Goal: Task Accomplishment & Management: Use online tool/utility

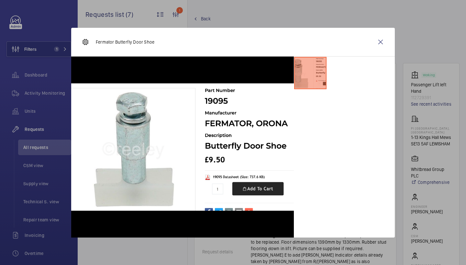
scroll to position [426, 0]
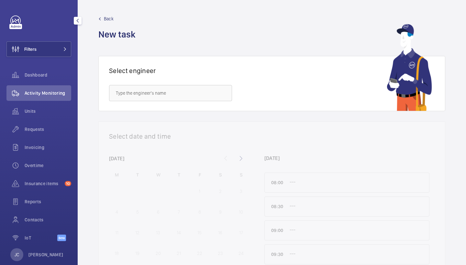
click at [61, 40] on div "Filters Dashboard Activity Monitoring Units Requests Invoicing Overtime Insuran…" at bounding box center [38, 132] width 65 height 233
click at [47, 49] on button "Filters" at bounding box center [38, 49] width 65 height 16
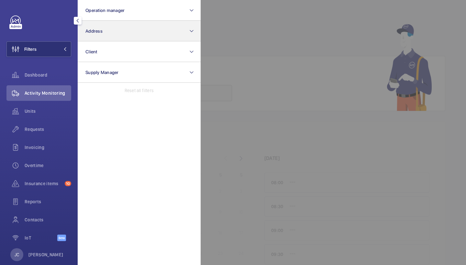
click at [105, 37] on button "Address" at bounding box center [139, 31] width 123 height 21
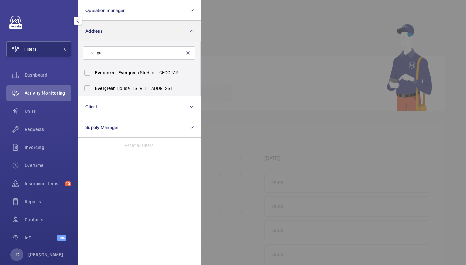
type input "evergre"
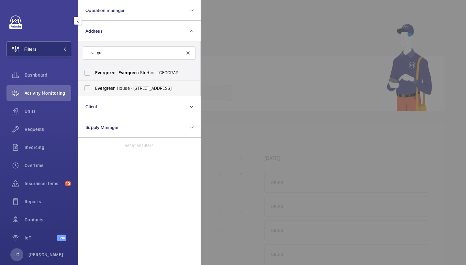
drag, startPoint x: 105, startPoint y: 37, endPoint x: 149, endPoint y: 86, distance: 66.2
click at [149, 86] on span "Evergre en House - [STREET_ADDRESS]" at bounding box center [139, 88] width 89 height 6
click at [94, 86] on input "Evergre en House - [STREET_ADDRESS]" at bounding box center [87, 88] width 13 height 13
checkbox input "true"
click at [50, 134] on div "Requests" at bounding box center [38, 130] width 65 height 16
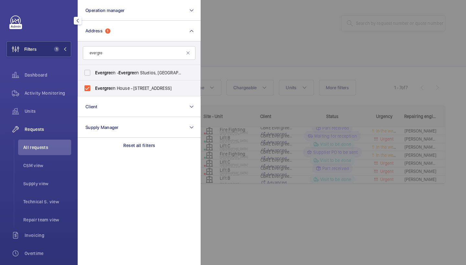
click at [230, 55] on div at bounding box center [433, 132] width 466 height 265
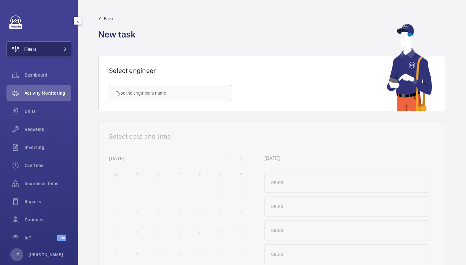
click at [46, 48] on button "Filters" at bounding box center [38, 49] width 65 height 16
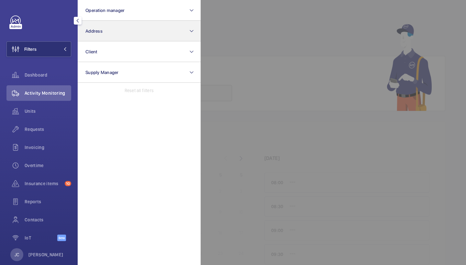
click at [92, 38] on button "Address" at bounding box center [139, 31] width 123 height 21
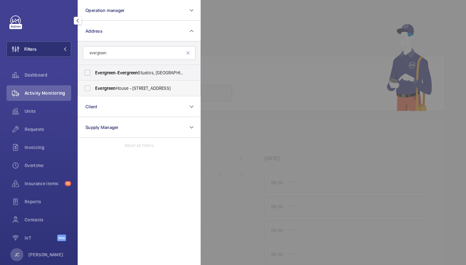
type input "evergreen"
click at [130, 87] on span "Evergreen House - 160 Euston Rd, LONDON NW1 2DX" at bounding box center [139, 88] width 89 height 6
click at [94, 87] on input "Evergreen House - 160 Euston Rd, LONDON NW1 2DX" at bounding box center [87, 88] width 13 height 13
checkbox input "true"
click at [27, 93] on span "Activity Monitoring" at bounding box center [48, 93] width 47 height 6
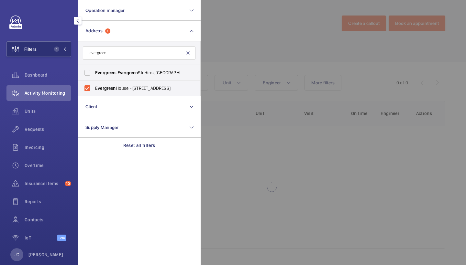
click at [267, 41] on div at bounding box center [433, 132] width 466 height 265
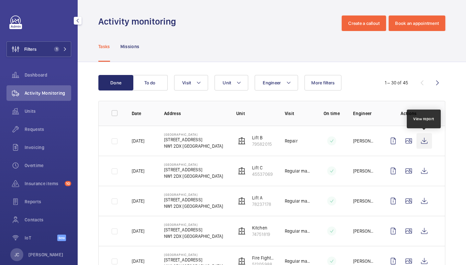
click at [421, 139] on wm-front-icon-button at bounding box center [424, 141] width 16 height 16
